Goal: Task Accomplishment & Management: Complete application form

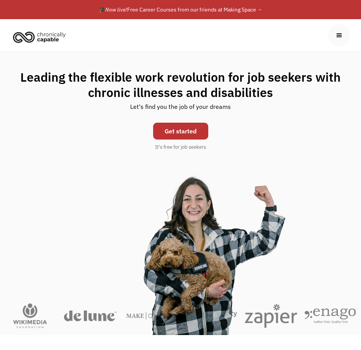
click at [185, 126] on link "Get started" at bounding box center [180, 131] width 55 height 17
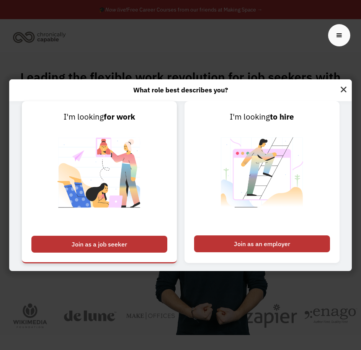
click at [131, 242] on div "Join as a job seeker" at bounding box center [99, 244] width 136 height 17
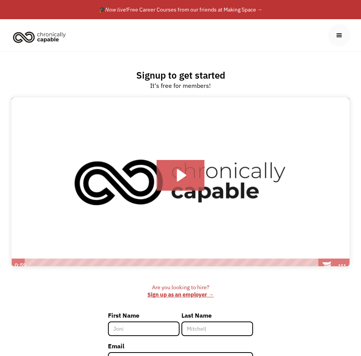
click at [195, 178] on icon "Play Video: Introducing Chronically Capable" at bounding box center [181, 175] width 48 height 31
